Goal: Use online tool/utility: Utilize a website feature to perform a specific function

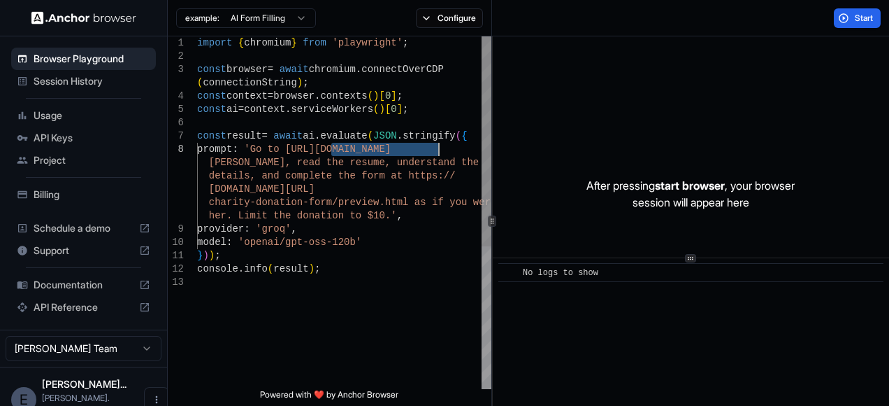
drag, startPoint x: 330, startPoint y: 150, endPoint x: 438, endPoint y: 153, distance: 107.7
click at [438, 153] on div "import { chromium } from 'playwright' ; const browser = await chromium . connec…" at bounding box center [344, 332] width 294 height 592
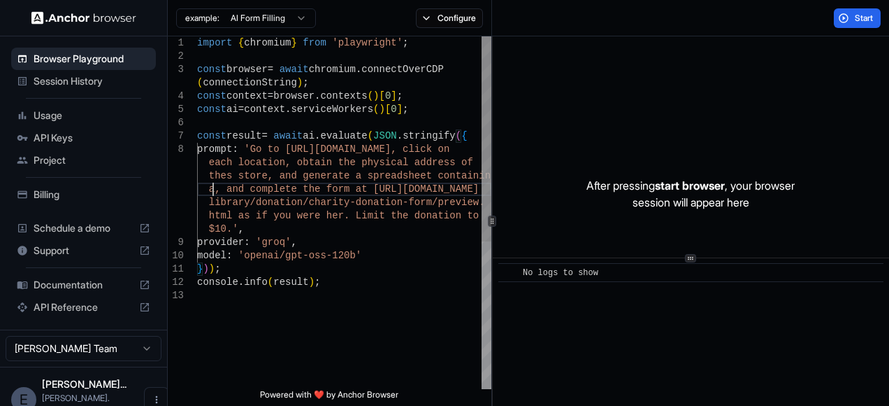
scroll to position [14, 0]
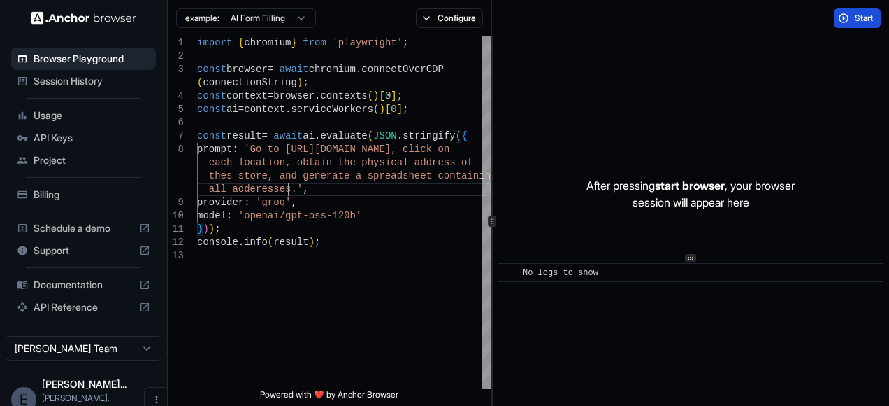
type textarea "**********"
click at [857, 13] on span "Start" at bounding box center [865, 18] width 20 height 11
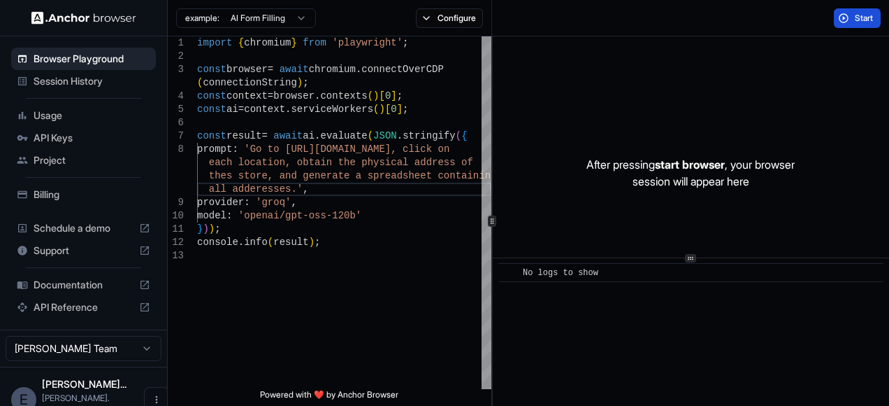
scroll to position [0, 0]
